Goal: Information Seeking & Learning: Learn about a topic

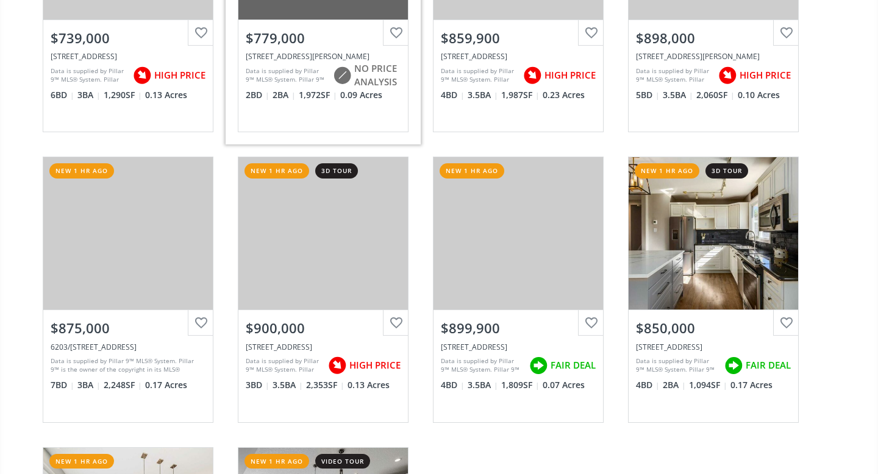
scroll to position [312, 0]
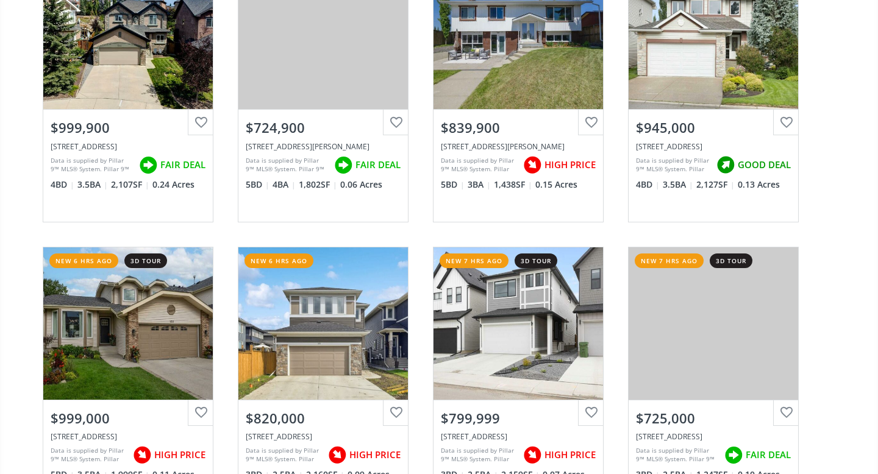
scroll to position [2834, 0]
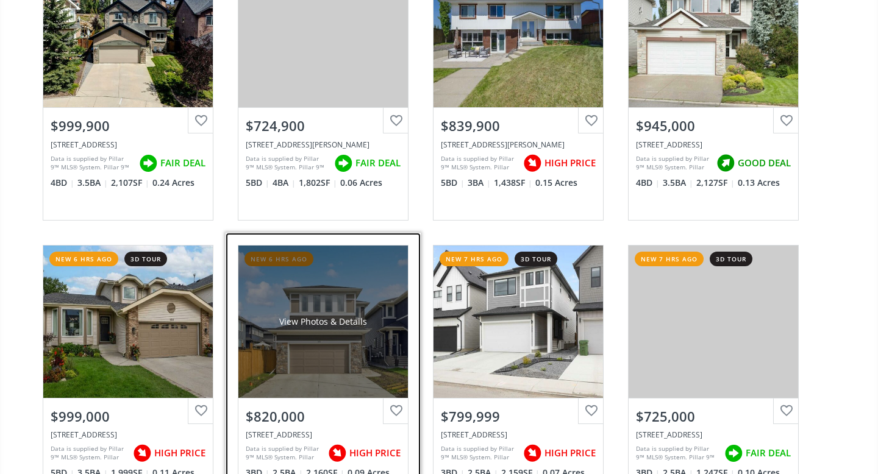
click at [309, 316] on div "View Photos & Details" at bounding box center [323, 322] width 88 height 12
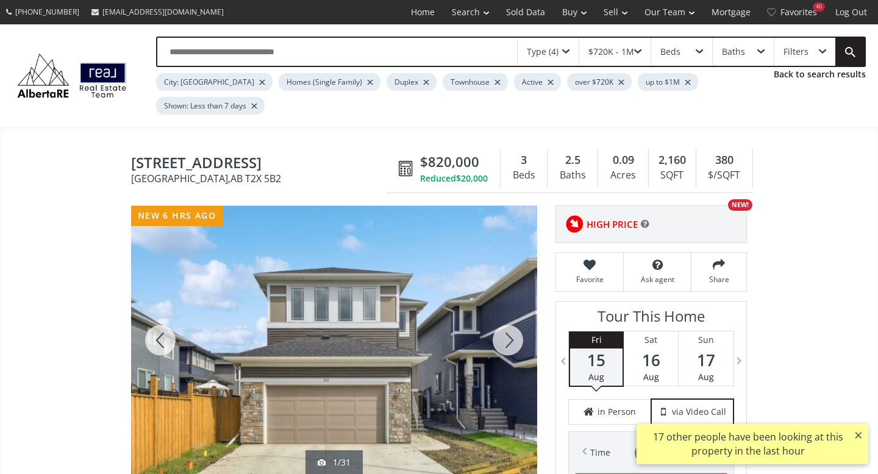
click at [507, 317] on div at bounding box center [507, 340] width 59 height 269
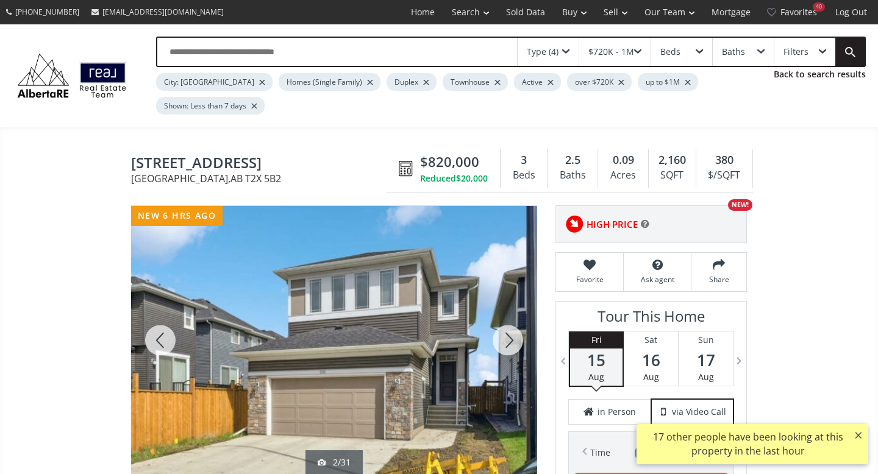
click at [507, 316] on div at bounding box center [507, 340] width 59 height 269
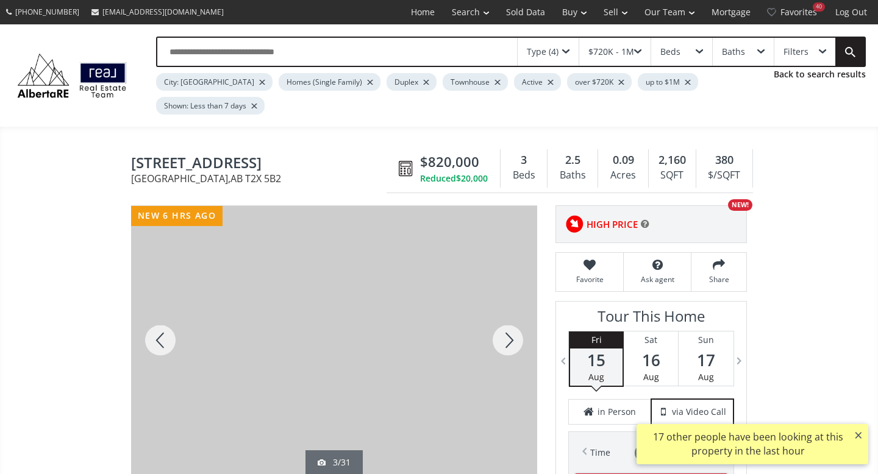
click at [507, 316] on div at bounding box center [507, 340] width 59 height 269
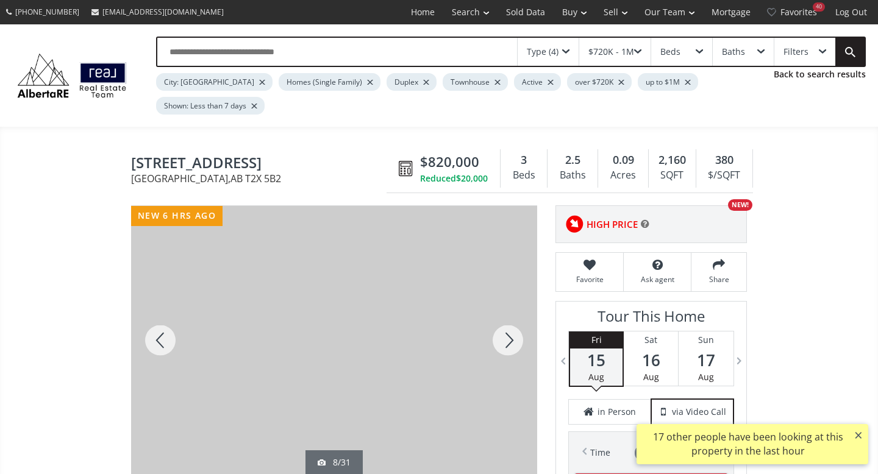
click at [507, 316] on div at bounding box center [507, 340] width 59 height 269
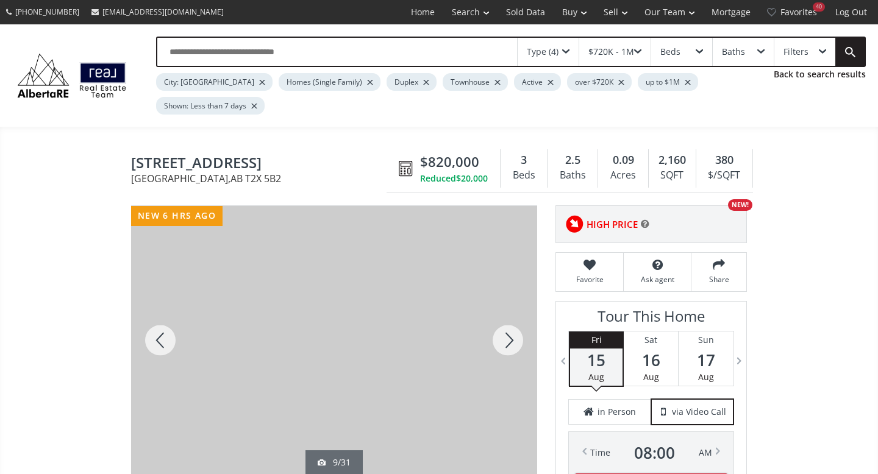
click at [507, 316] on div at bounding box center [507, 340] width 59 height 269
click at [506, 316] on div at bounding box center [507, 340] width 59 height 269
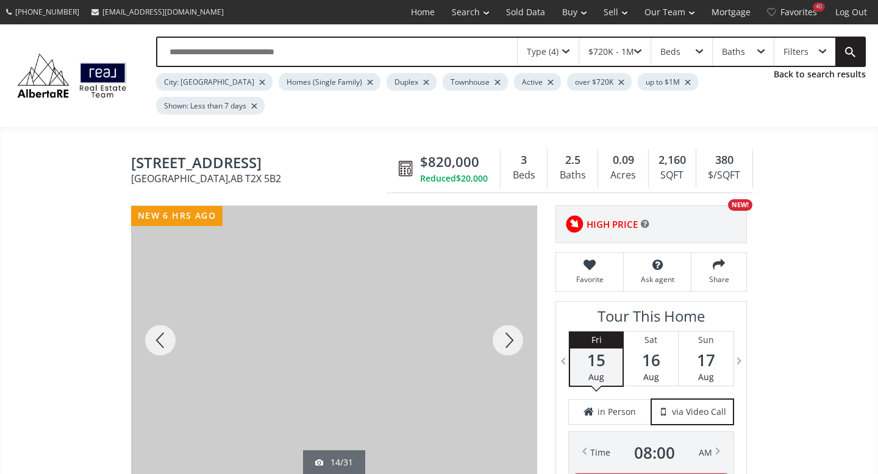
click at [506, 315] on div at bounding box center [507, 340] width 59 height 269
